Goal: Check status: Check status

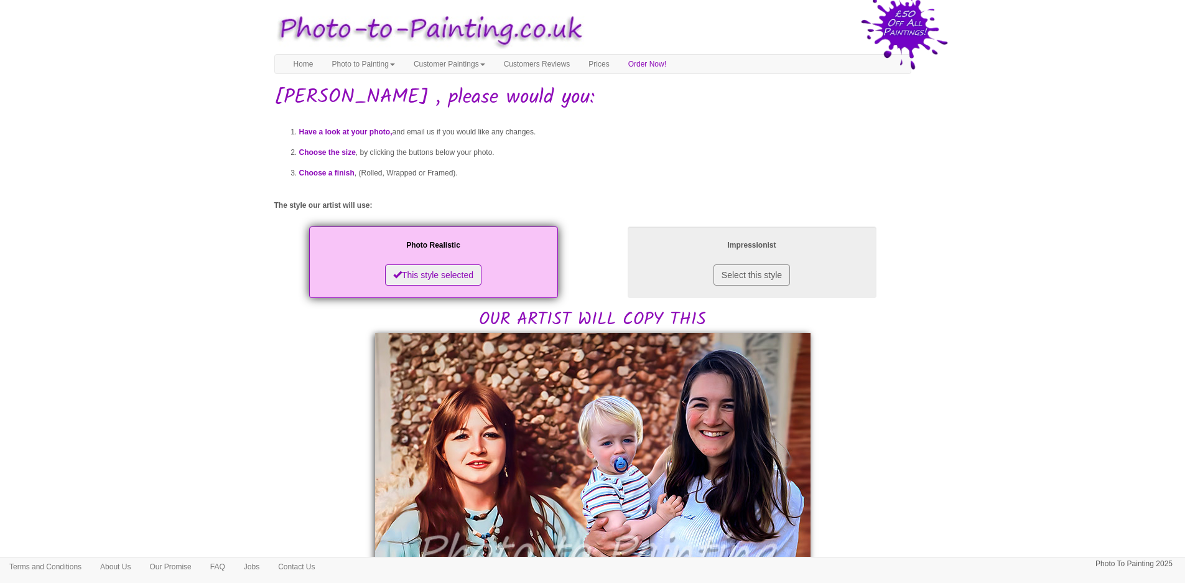
scroll to position [249, 0]
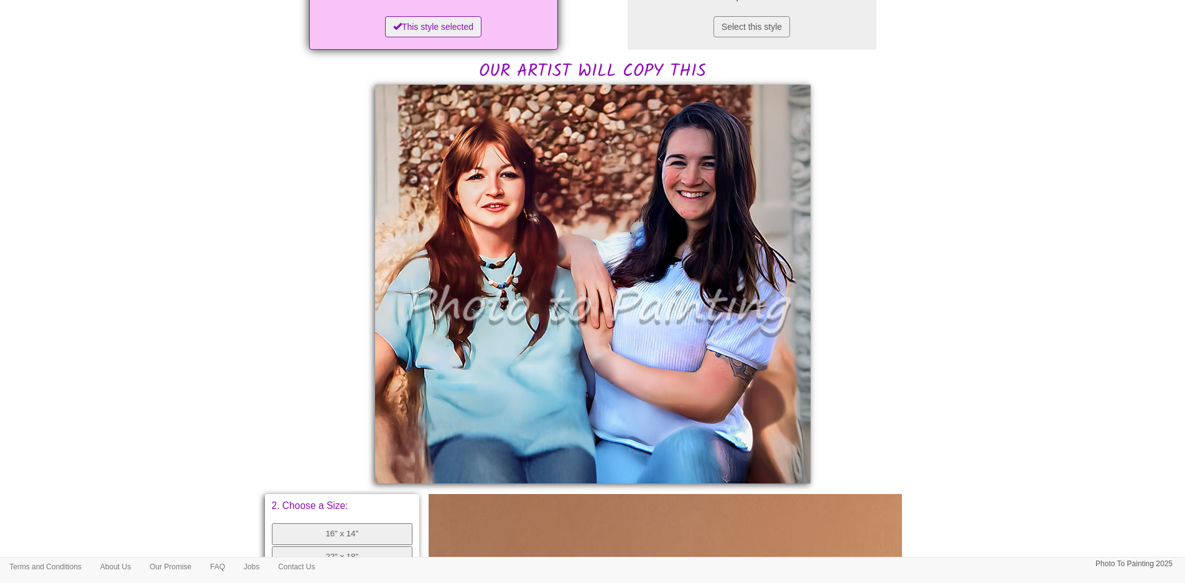
scroll to position [249, 0]
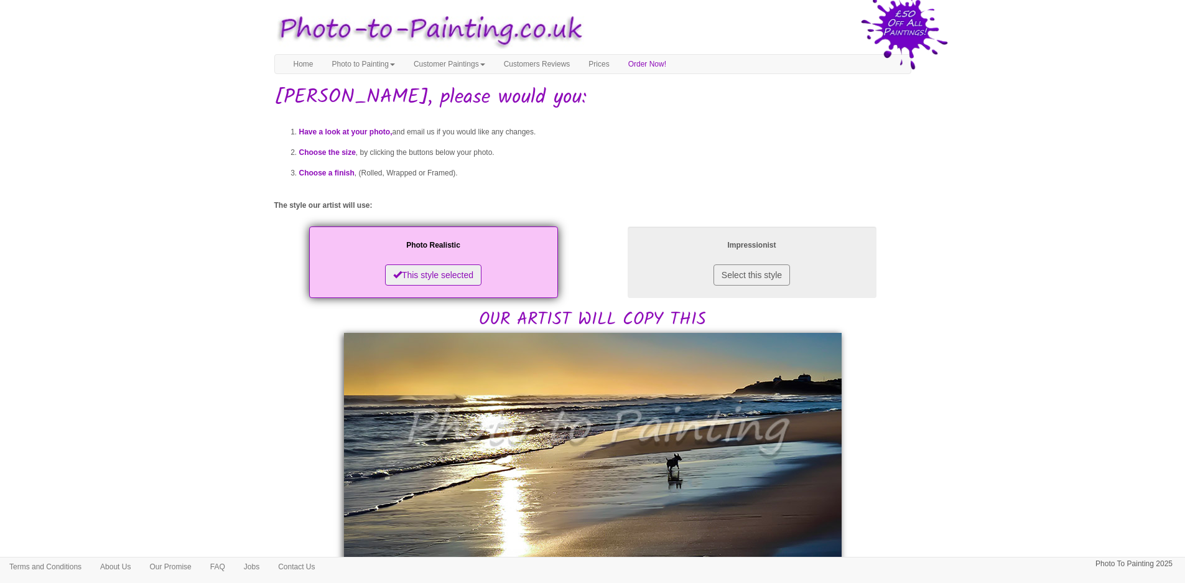
scroll to position [124, 0]
